Goal: Browse casually

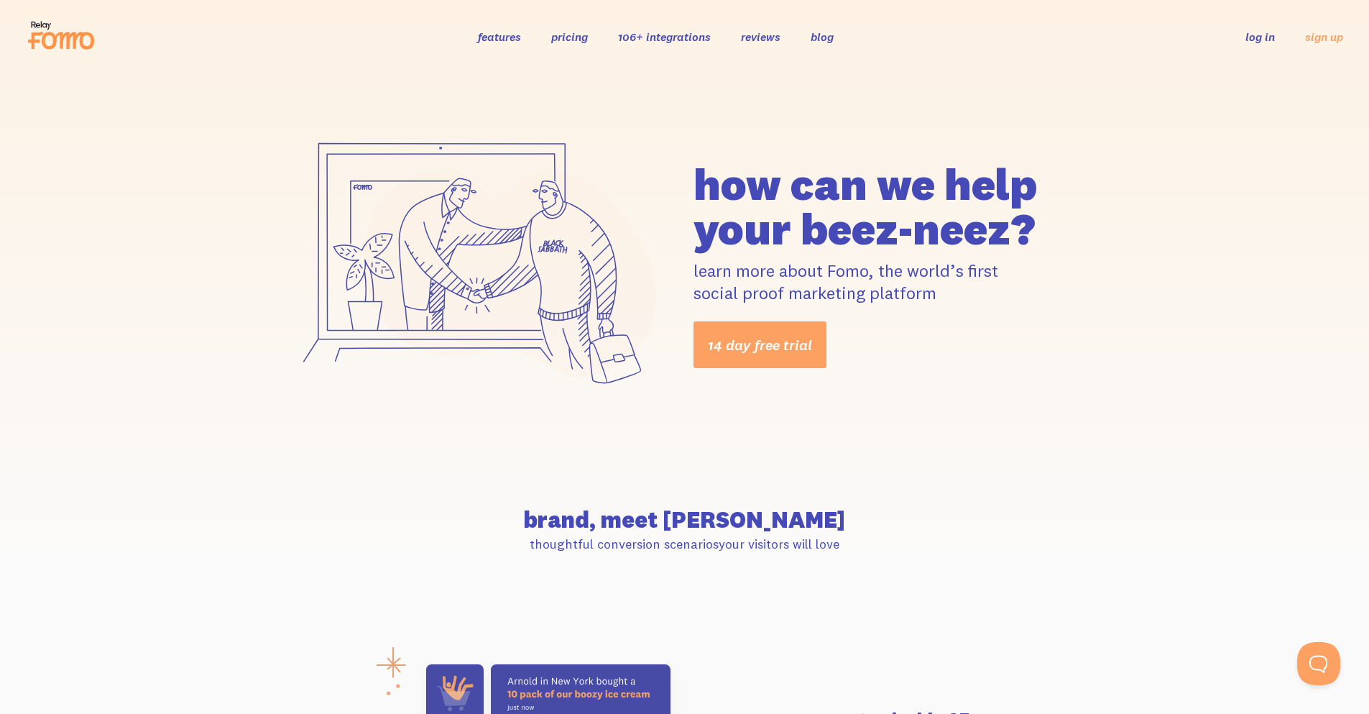
click at [576, 40] on link "pricing" at bounding box center [569, 36] width 37 height 14
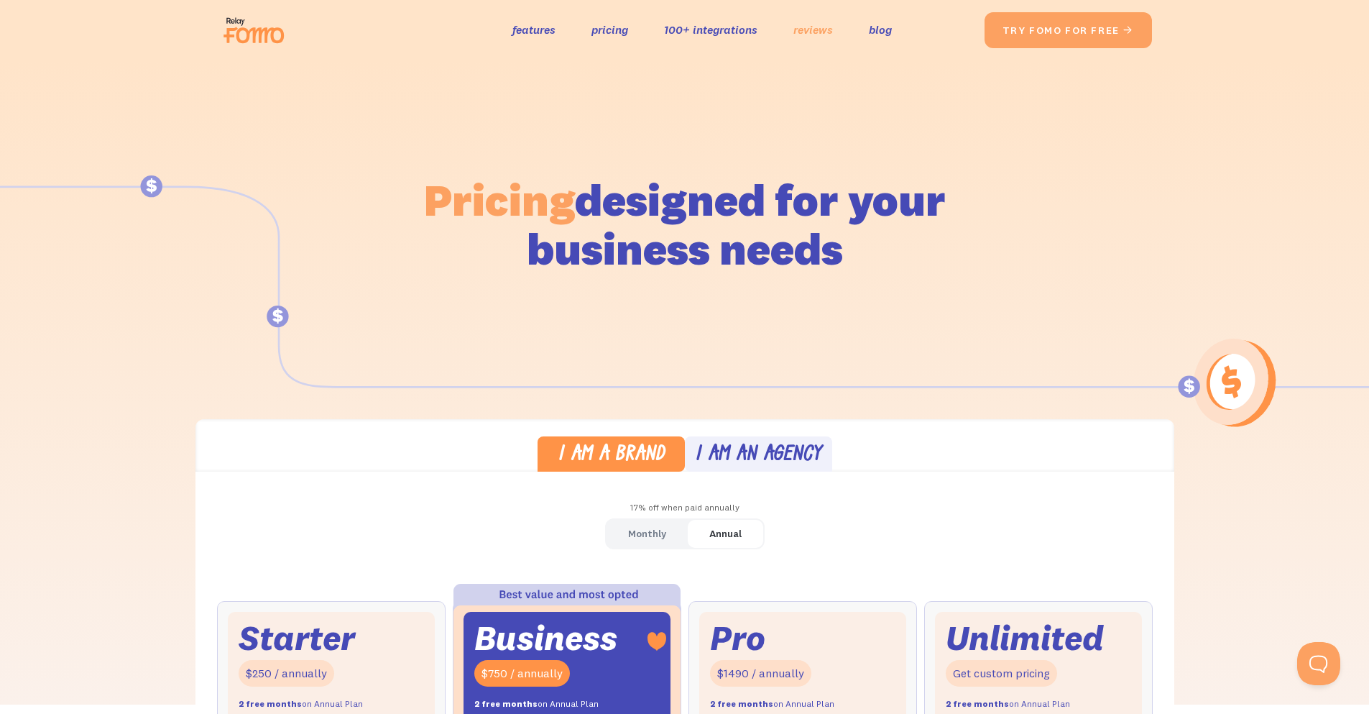
click at [824, 34] on link "reviews" at bounding box center [814, 29] width 40 height 21
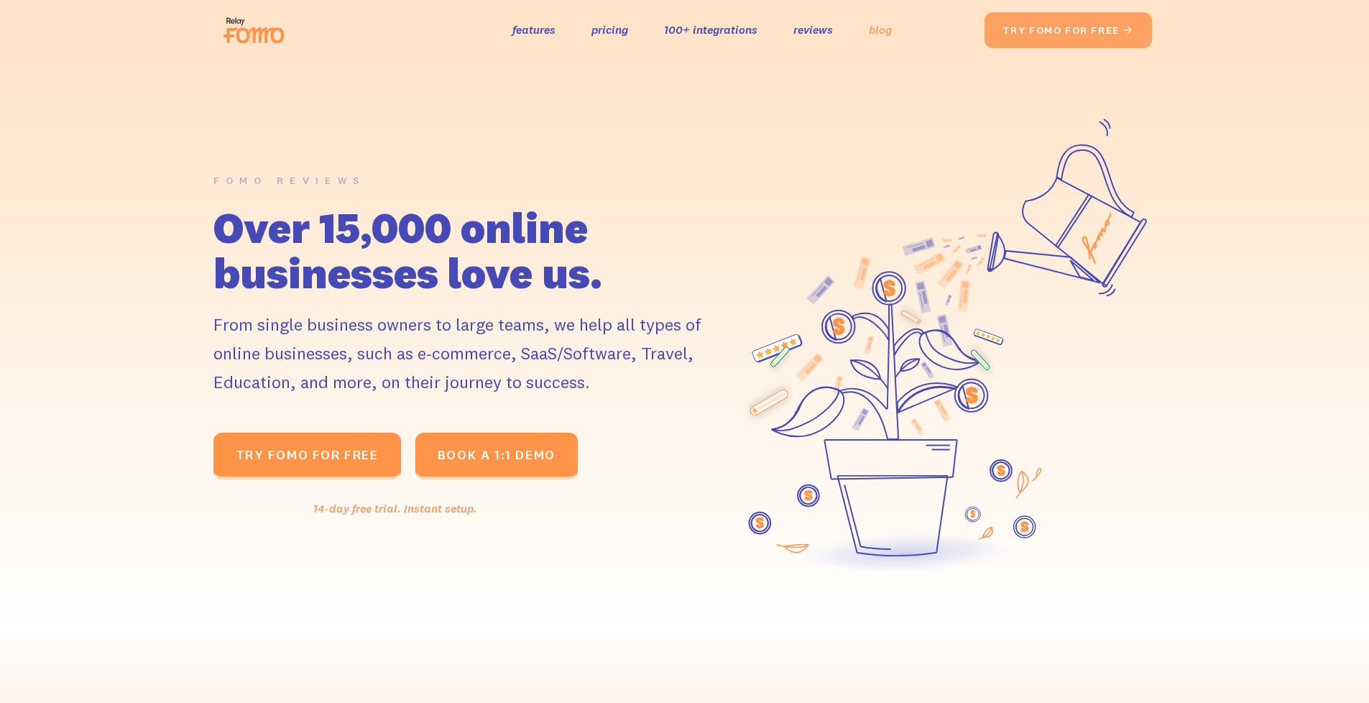
click at [869, 32] on link "blog" at bounding box center [880, 29] width 23 height 21
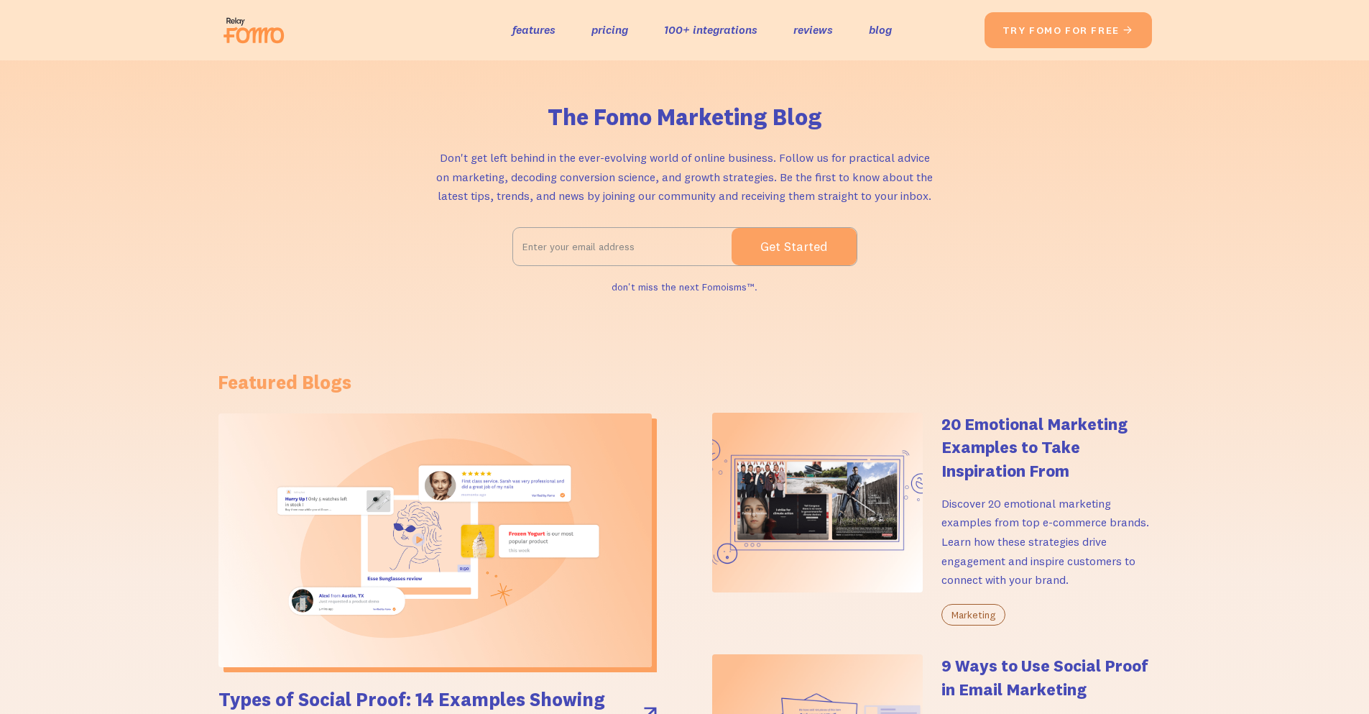
click at [232, 44] on img at bounding box center [258, 30] width 81 height 46
